Goal: Information Seeking & Learning: Find specific fact

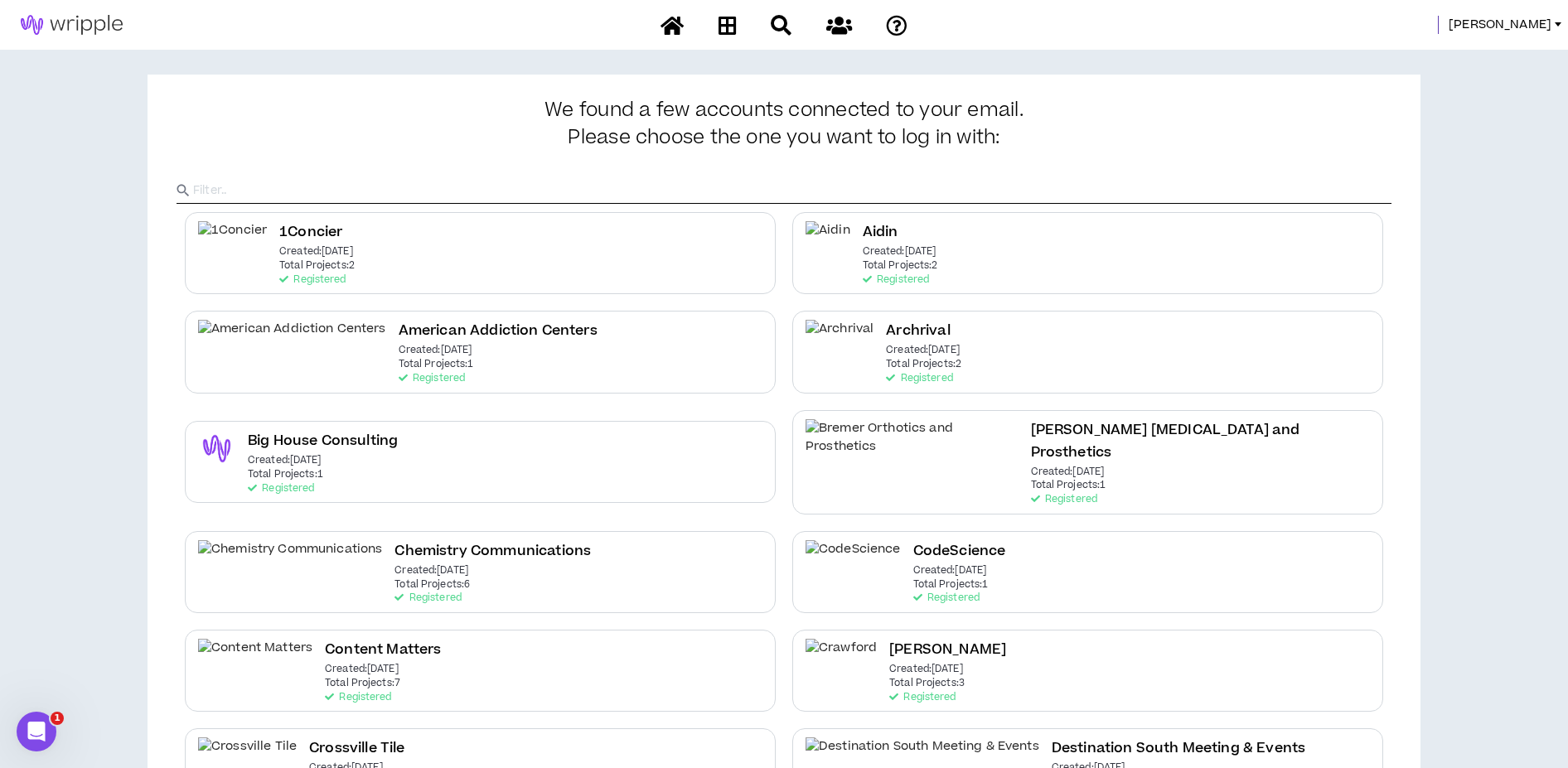
click at [1511, 24] on div "[PERSON_NAME]" at bounding box center [1248, 24] width 639 height 18
click at [1528, 24] on span "[PERSON_NAME]" at bounding box center [1500, 24] width 103 height 18
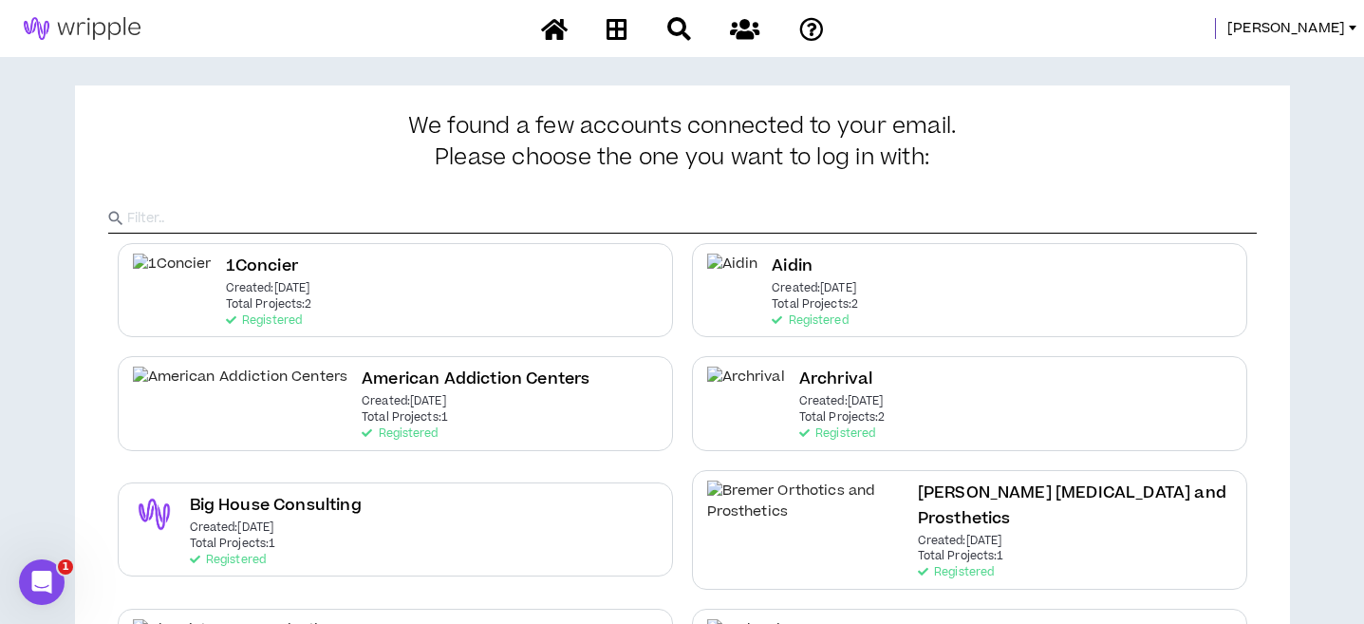
click at [1318, 28] on span "[PERSON_NAME]" at bounding box center [1286, 28] width 118 height 21
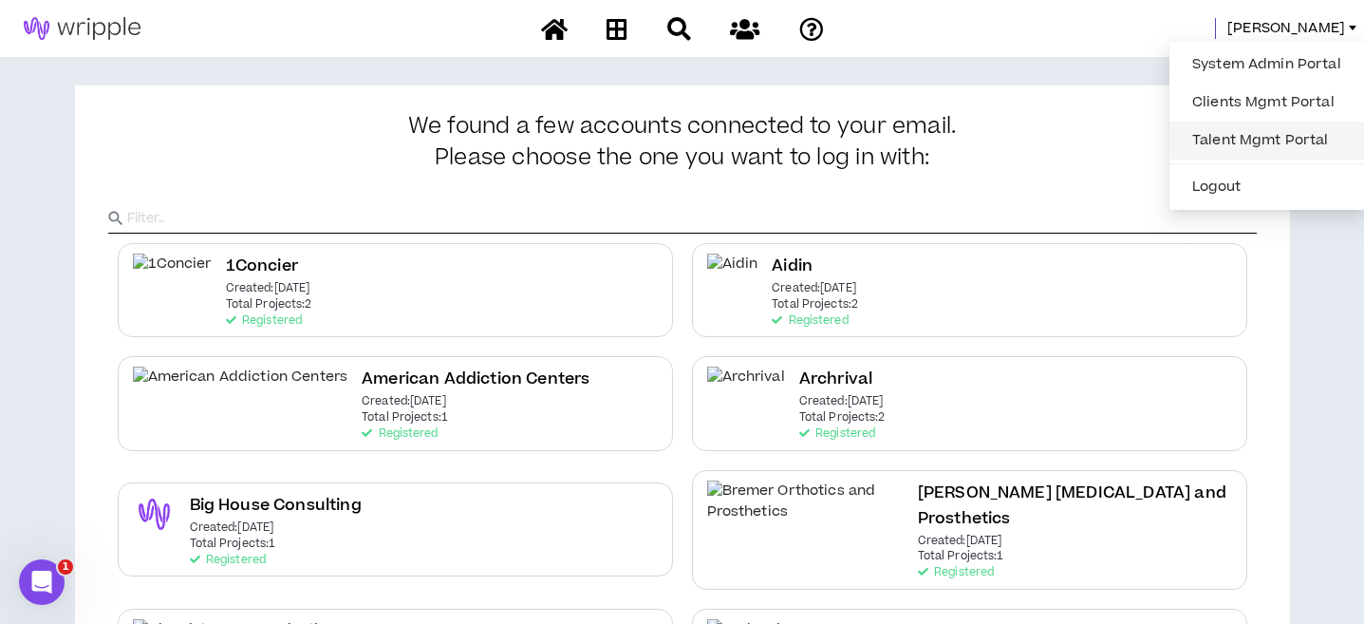
click at [1255, 136] on link "Talent Mgmt Portal" at bounding box center [1267, 140] width 172 height 28
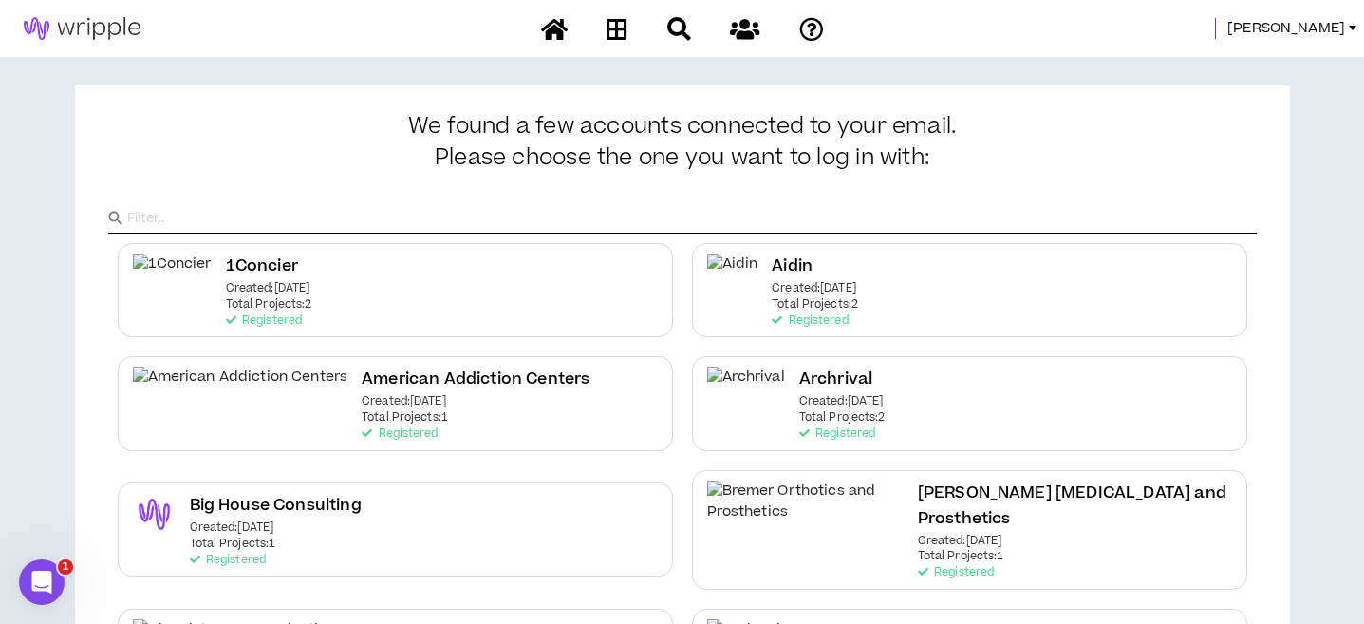
click at [1319, 28] on span "[PERSON_NAME]" at bounding box center [1286, 28] width 118 height 21
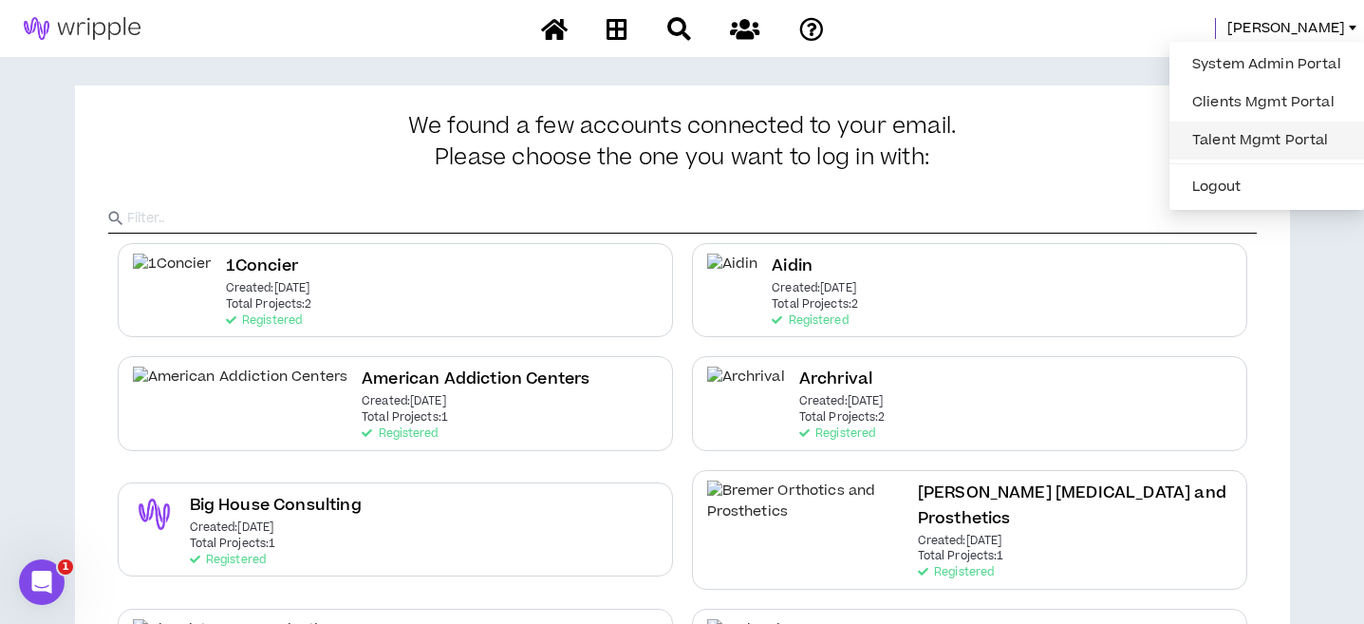
click at [1258, 134] on link "Talent Mgmt Portal" at bounding box center [1267, 140] width 172 height 28
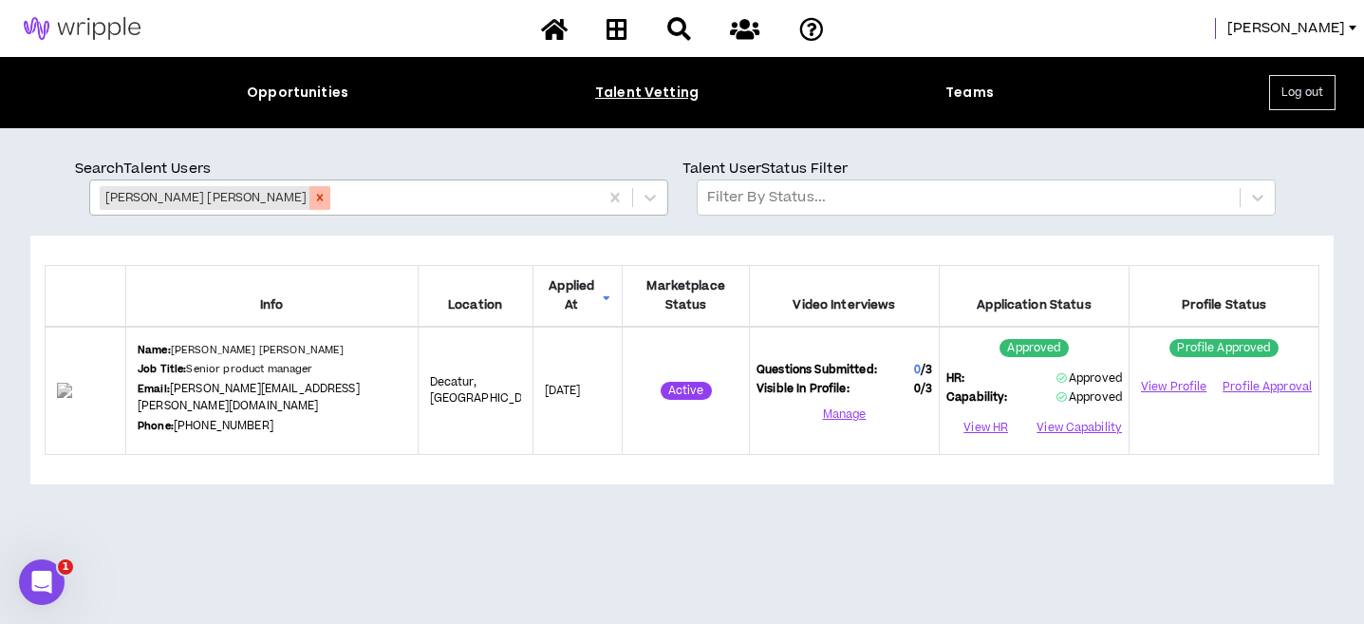
click at [313, 196] on icon "Remove Whitlock Dunbar" at bounding box center [319, 197] width 13 height 13
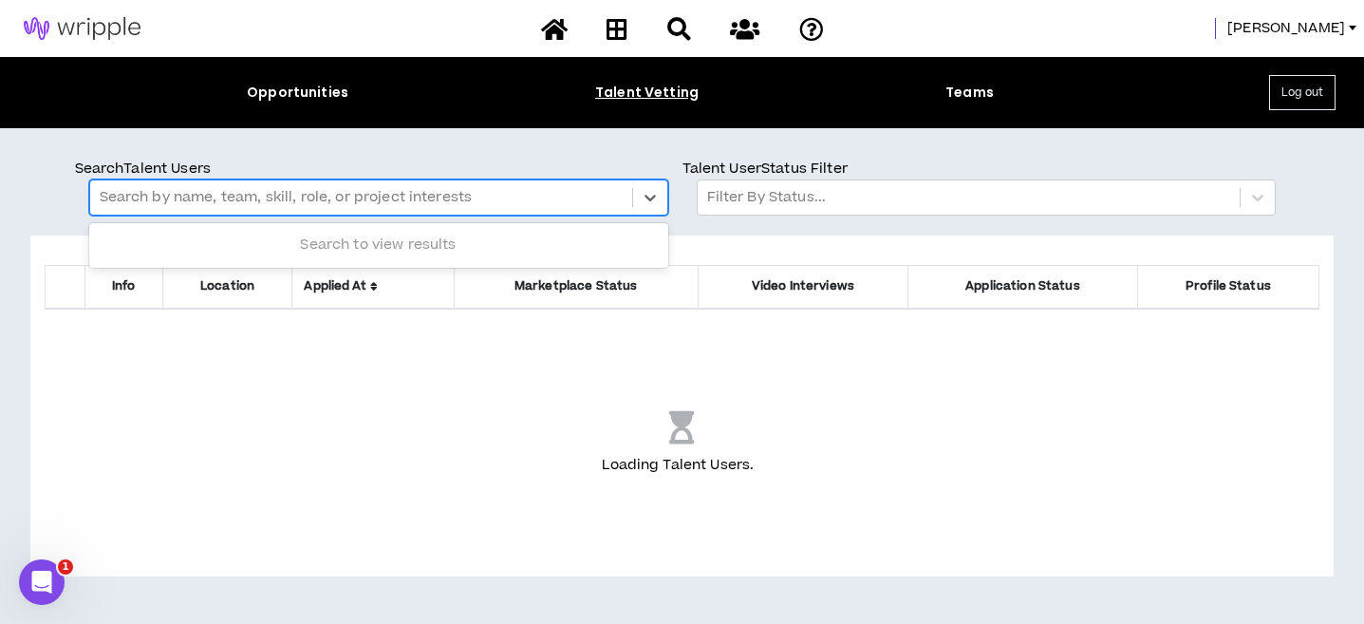
click at [215, 196] on div at bounding box center [361, 197] width 523 height 25
type input "**********"
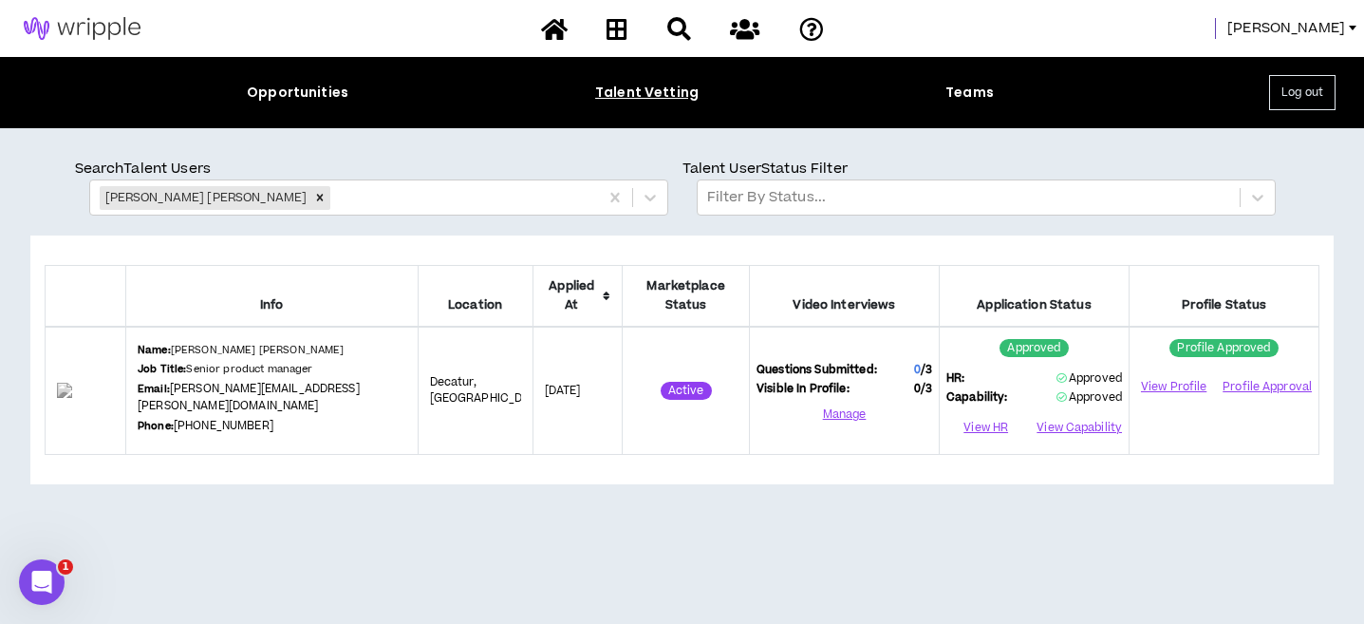
click at [1328, 33] on span "[PERSON_NAME]" at bounding box center [1286, 28] width 118 height 21
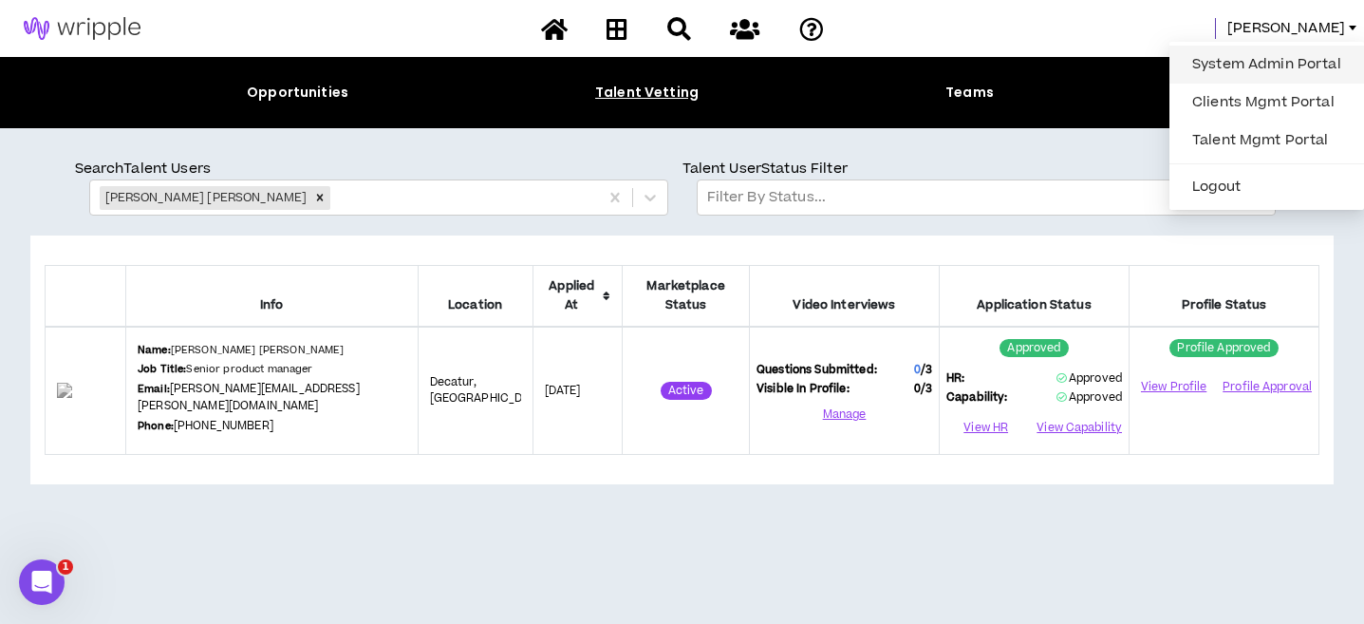
click at [1270, 67] on link "System Admin Portal" at bounding box center [1267, 64] width 172 height 28
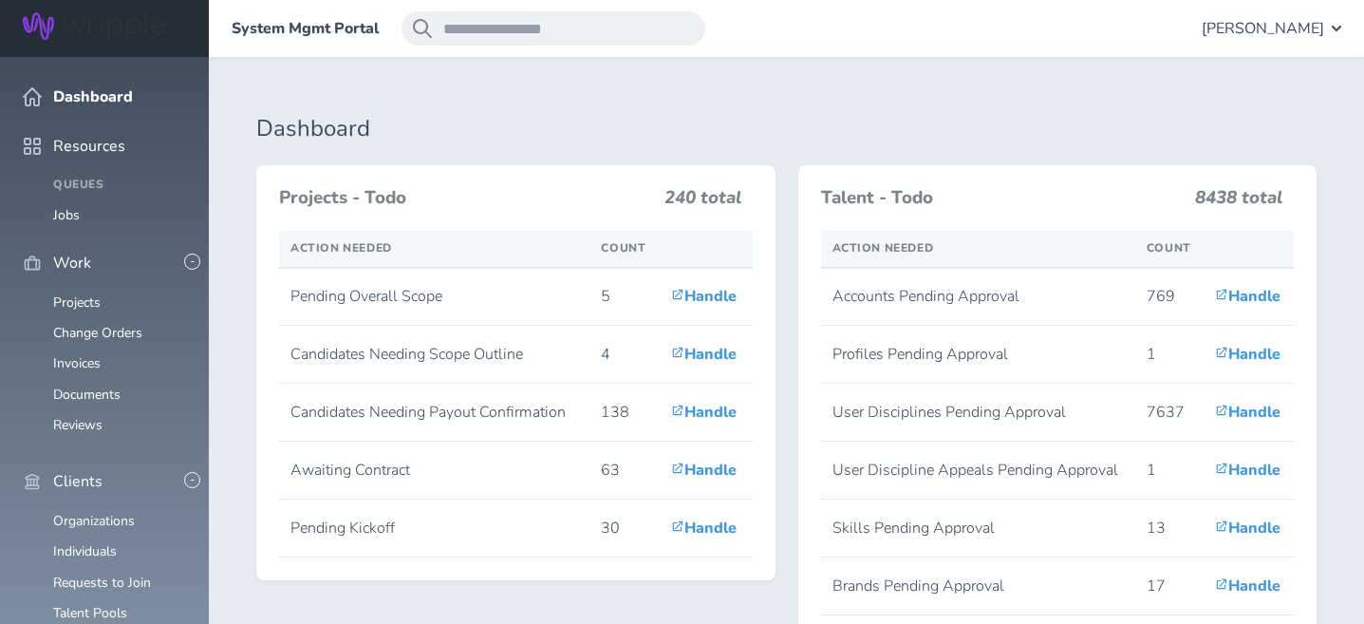
scroll to position [471, 0]
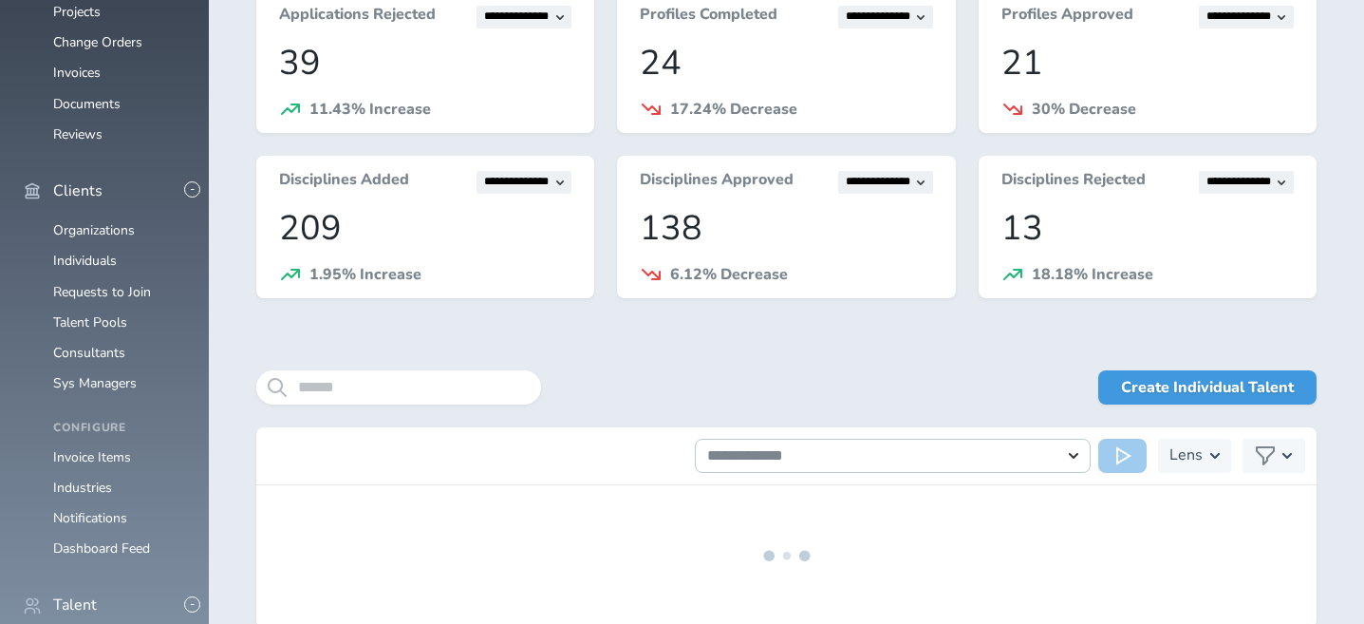
scroll to position [302, 0]
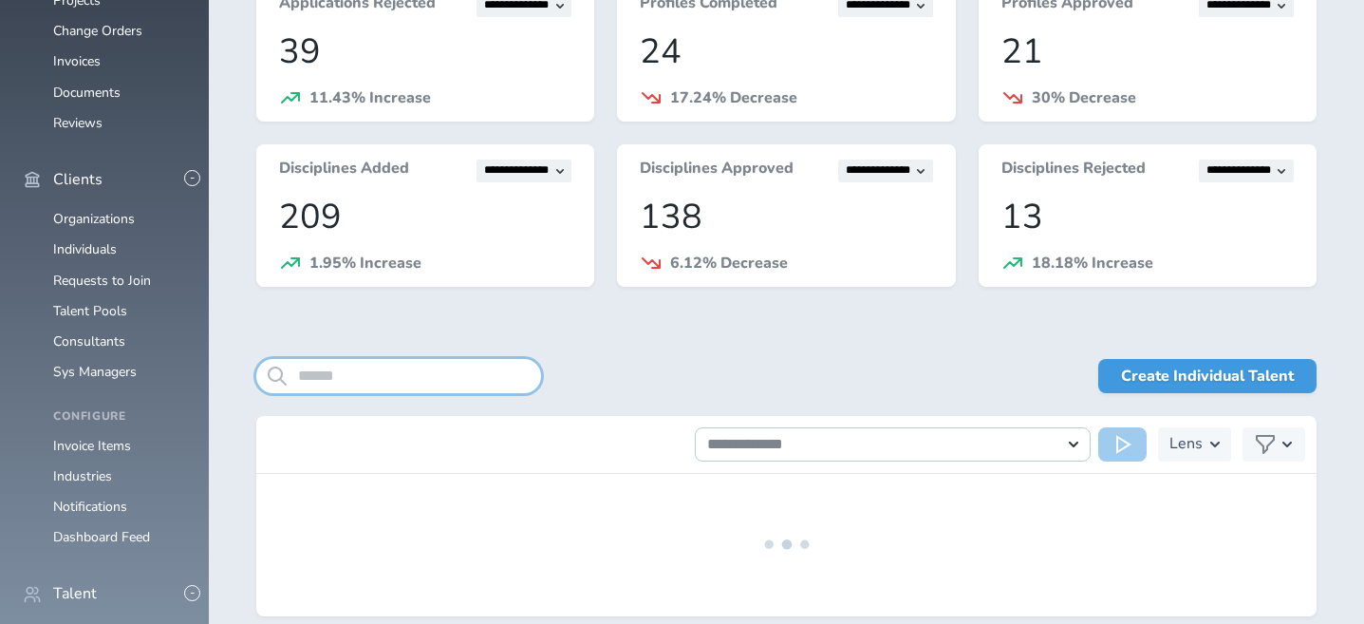
click at [318, 379] on input "search" at bounding box center [398, 376] width 285 height 34
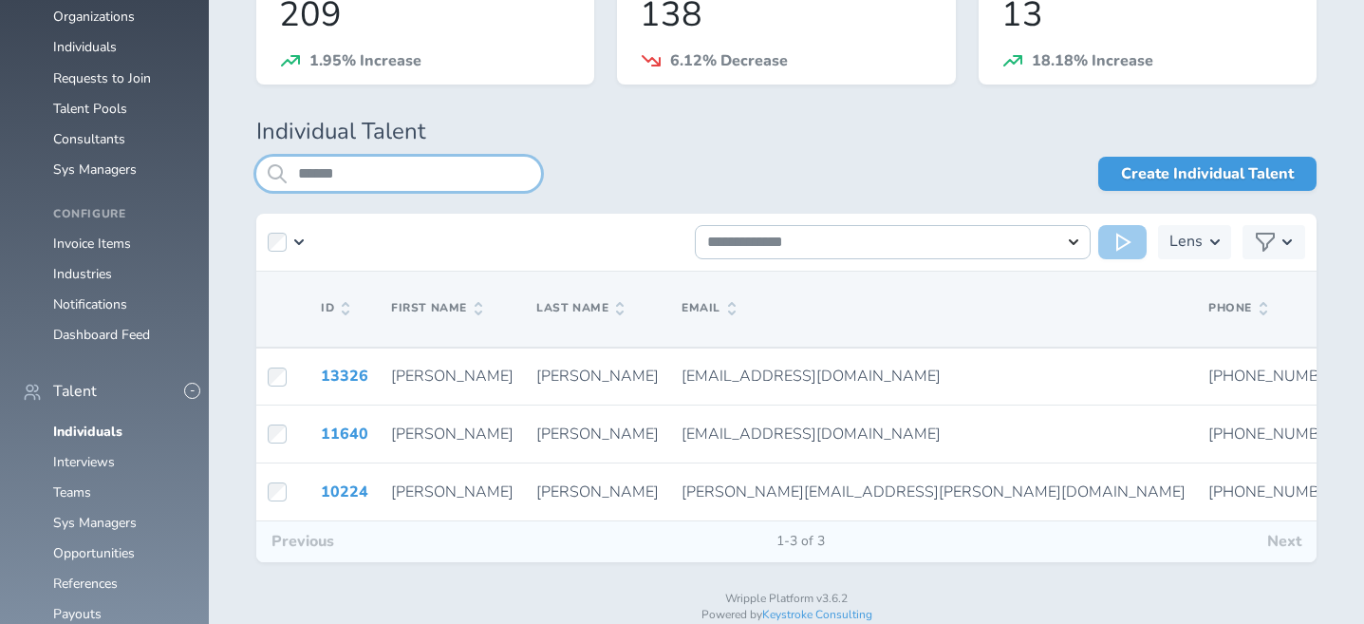
scroll to position [511, 0]
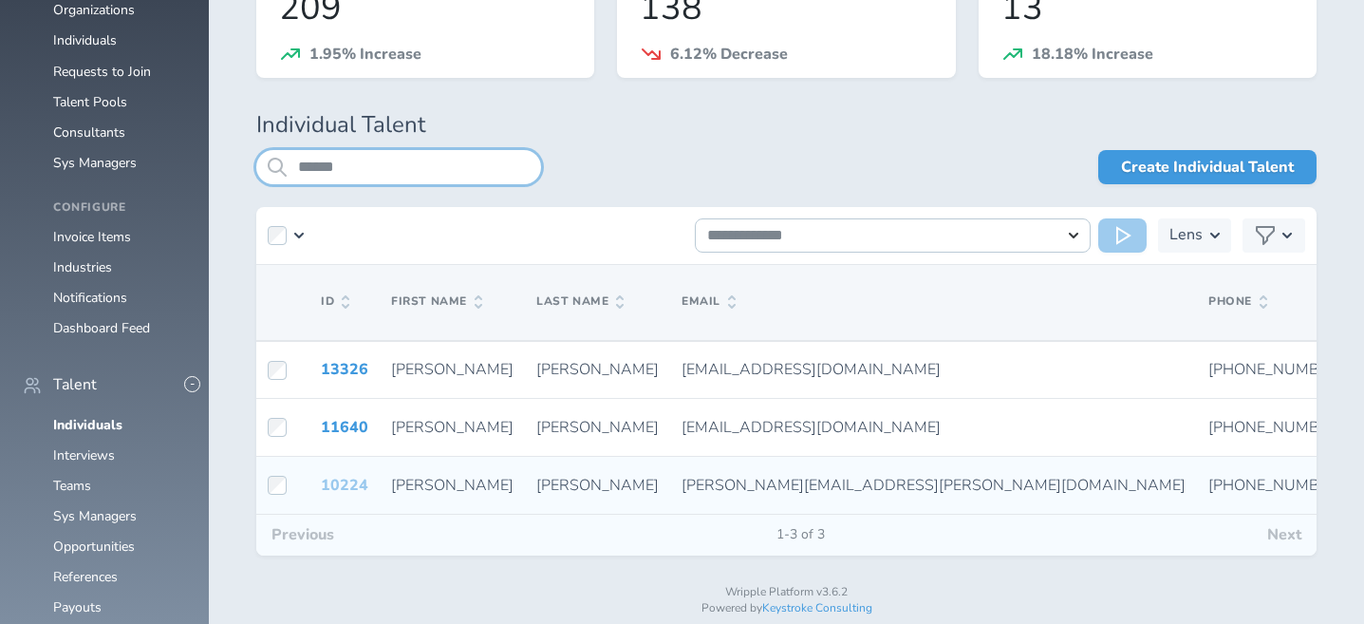
type input "******"
click at [348, 482] on link "10224" at bounding box center [344, 485] width 47 height 21
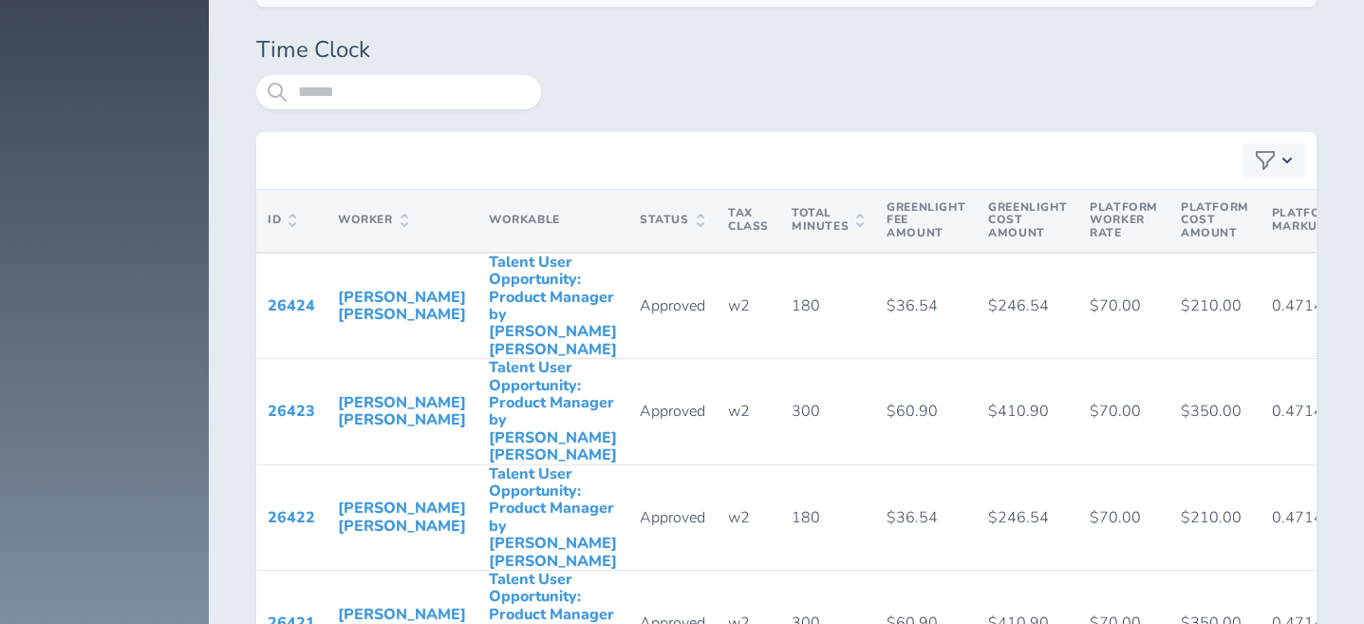
scroll to position [8162, 0]
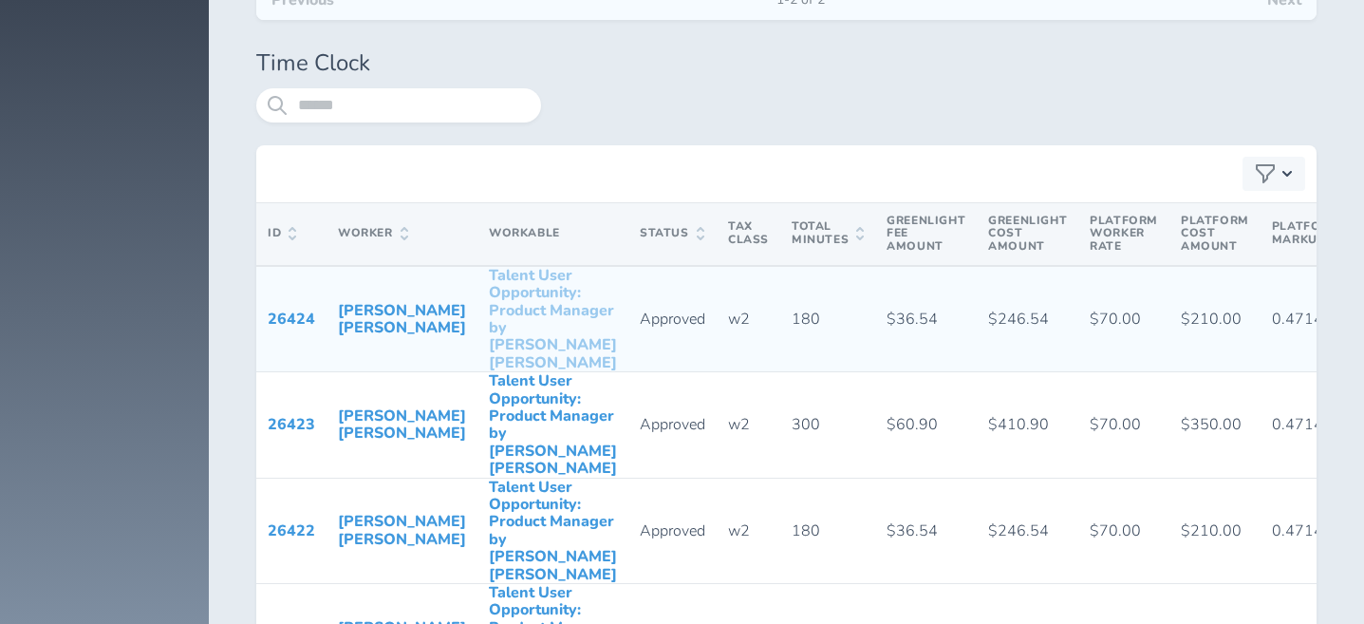
click at [489, 309] on link "Talent User Opportunity: Product Manager by [PERSON_NAME] [PERSON_NAME]" at bounding box center [553, 319] width 128 height 108
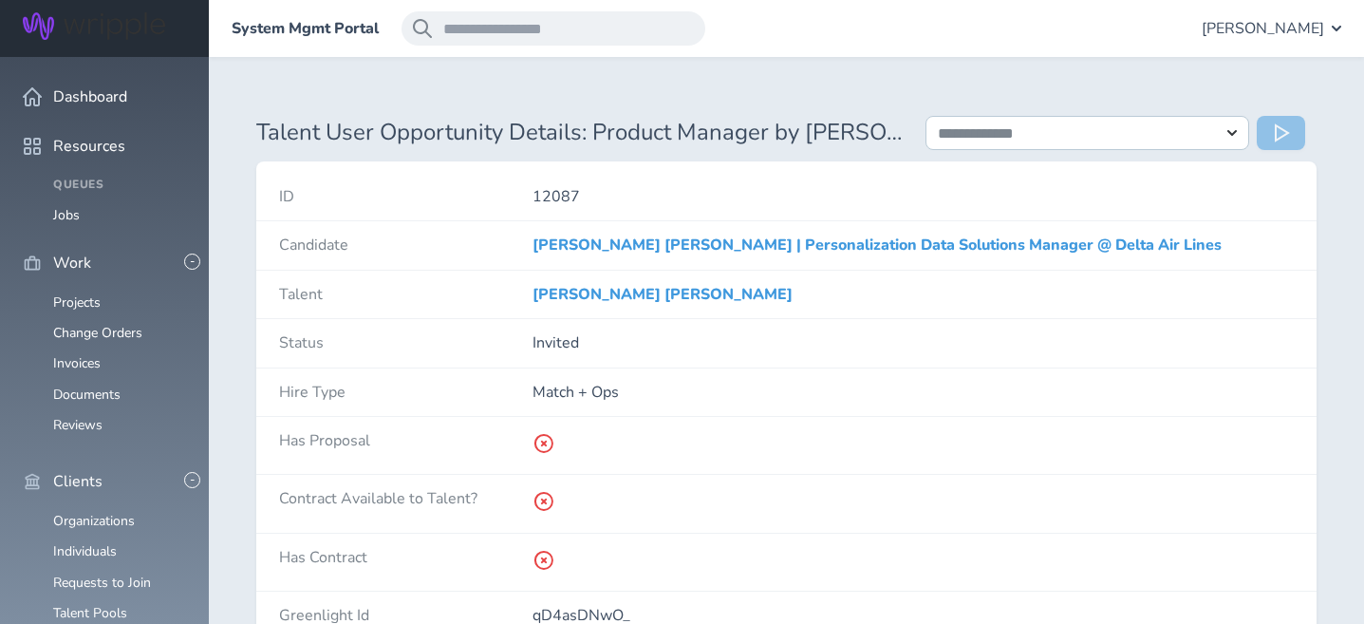
drag, startPoint x: 1143, startPoint y: 247, endPoint x: 682, endPoint y: 260, distance: 460.6
click at [682, 260] on div "Whitlock Dunbar | Personalization Data Solutions Manager @ Delta Air Lines" at bounding box center [913, 244] width 761 height 47
click at [687, 279] on div "[PERSON_NAME] [PERSON_NAME]" at bounding box center [913, 294] width 761 height 47
click at [881, 244] on link "Whitlock Dunbar | Personalization Data Solutions Manager @ Delta Air Lines" at bounding box center [877, 244] width 689 height 21
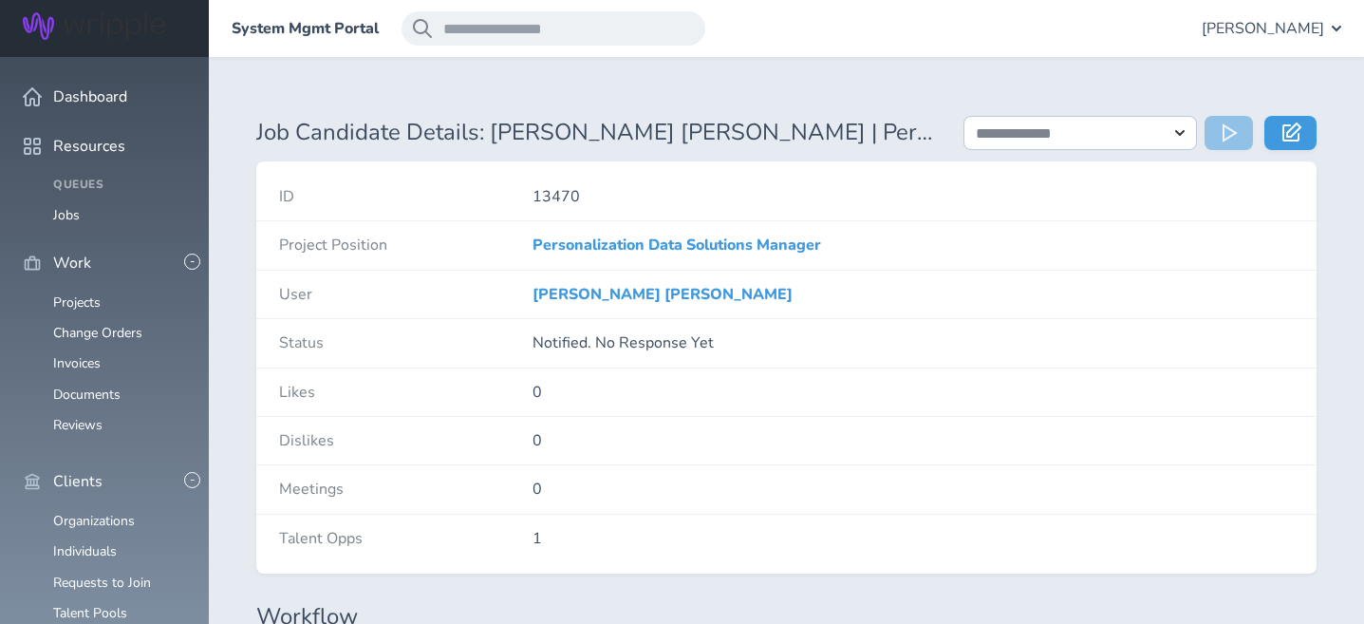
drag, startPoint x: 880, startPoint y: 248, endPoint x: 491, endPoint y: 248, distance: 389.2
click at [491, 248] on div "Project Position Personalization Data Solutions Manager" at bounding box center [786, 245] width 1060 height 48
copy div "Personalization Data Solutions Manager"
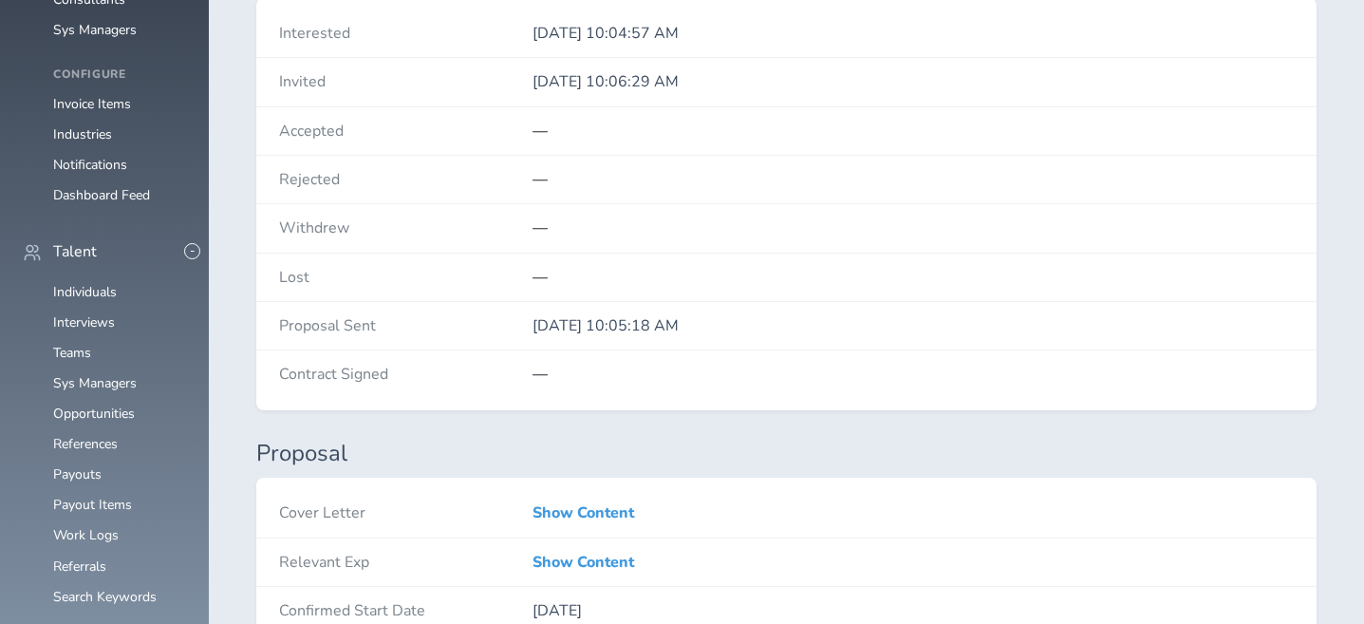
scroll to position [645, 0]
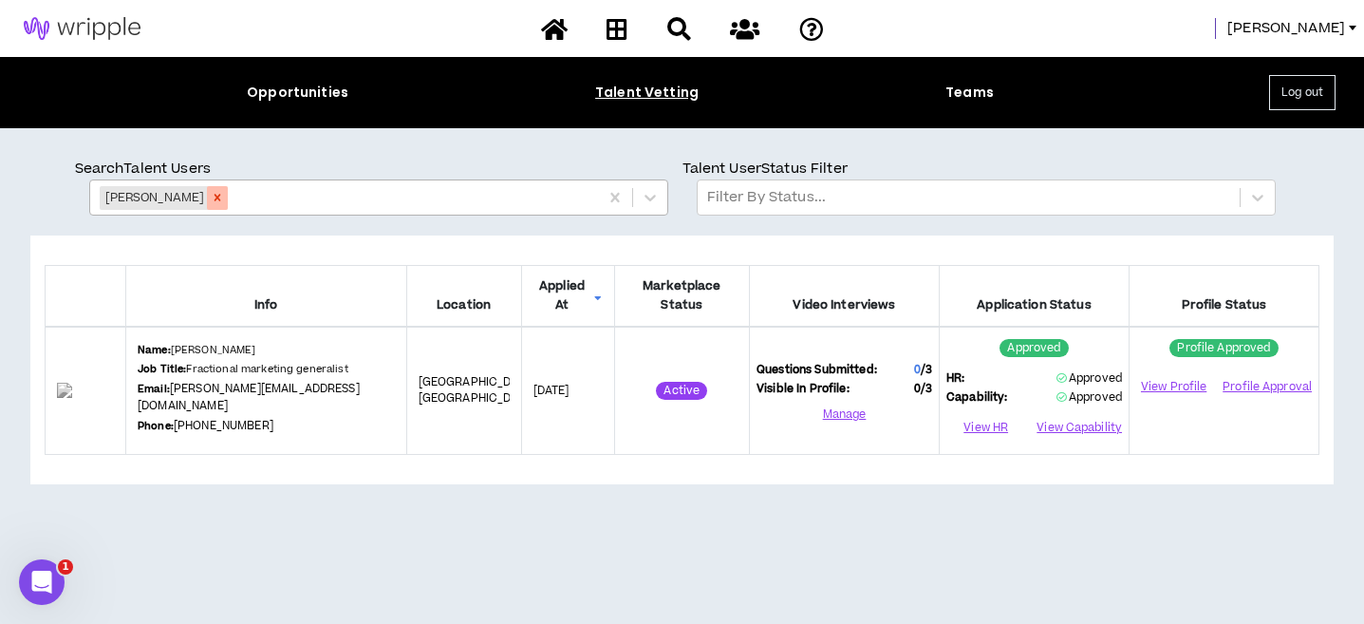
click at [215, 195] on icon "Remove Todd Grote" at bounding box center [218, 198] width 7 height 7
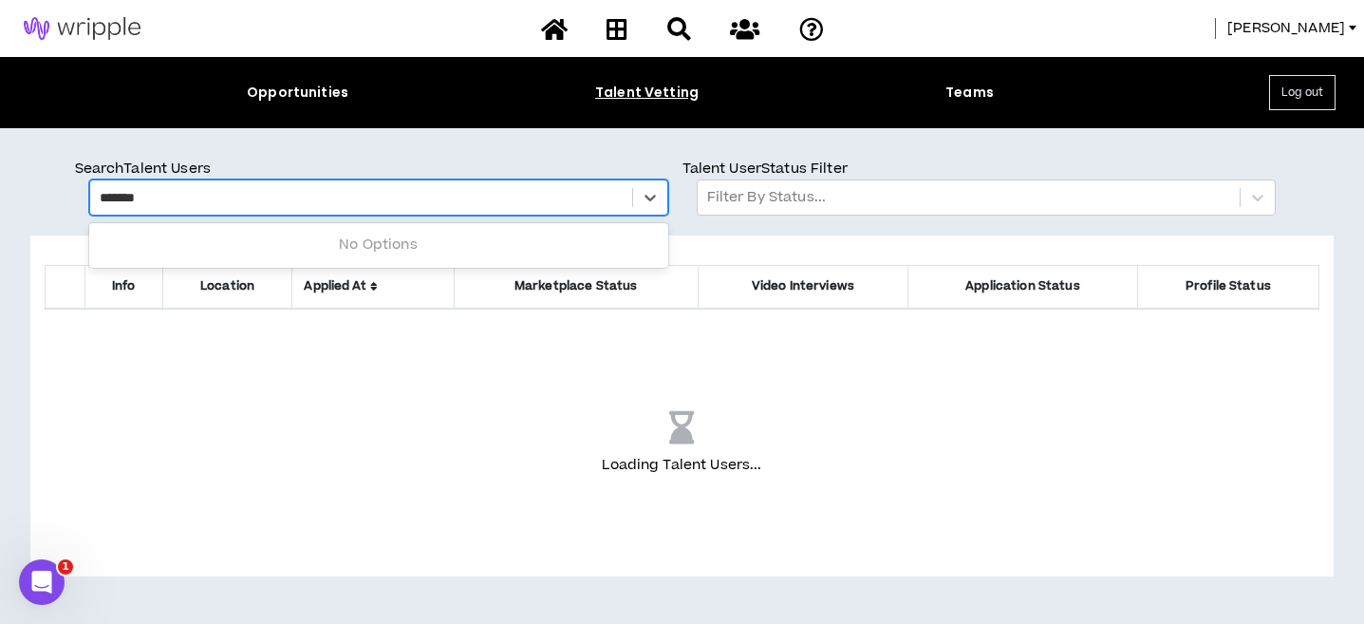
type input "********"
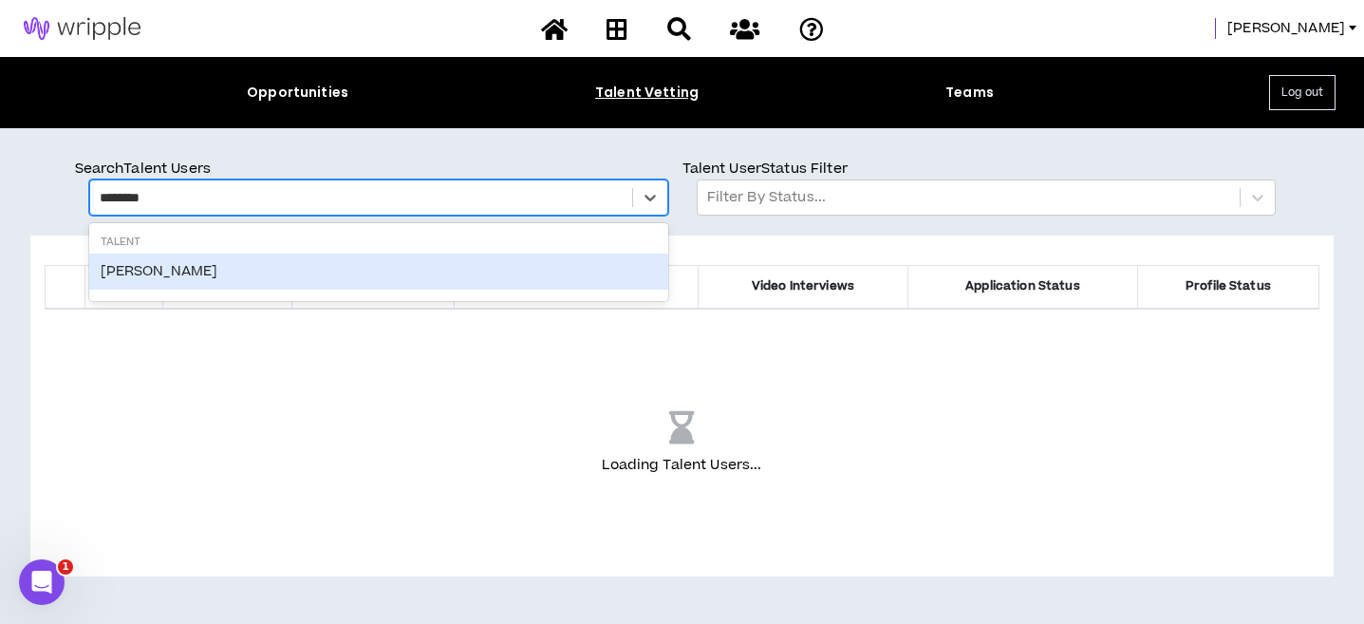
click at [144, 268] on div "[PERSON_NAME]" at bounding box center [378, 271] width 579 height 36
